Goal: Find specific page/section: Find specific page/section

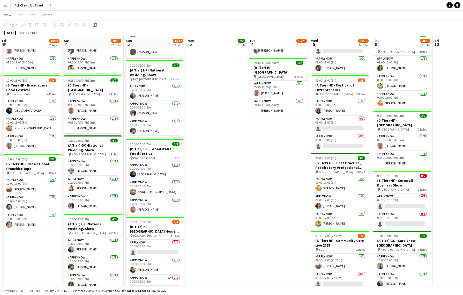
scroll to position [0, 161]
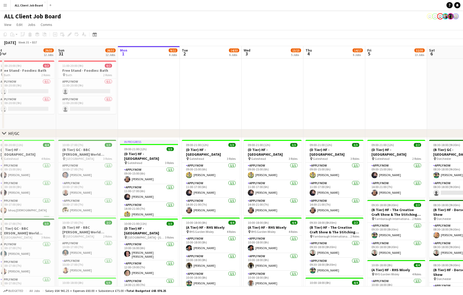
scroll to position [0, 125]
